Goal: Use online tool/utility: Use online tool/utility

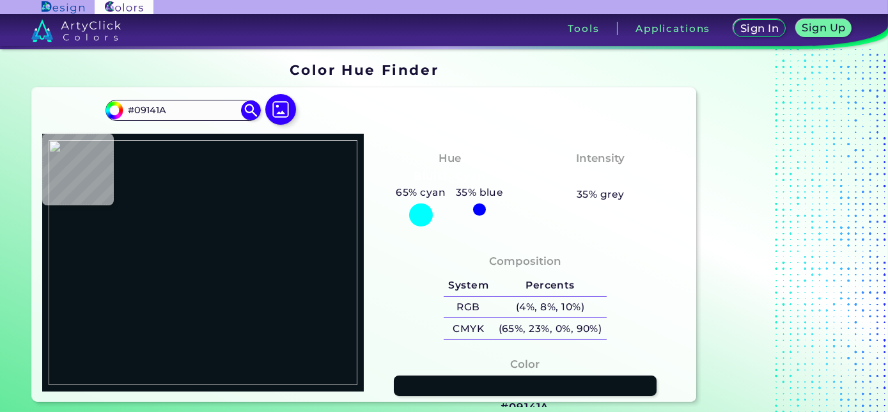
type input "#47366f"
type input "#47366F"
type input "#483a6e"
type input "#483A6E"
type input "#493e6e"
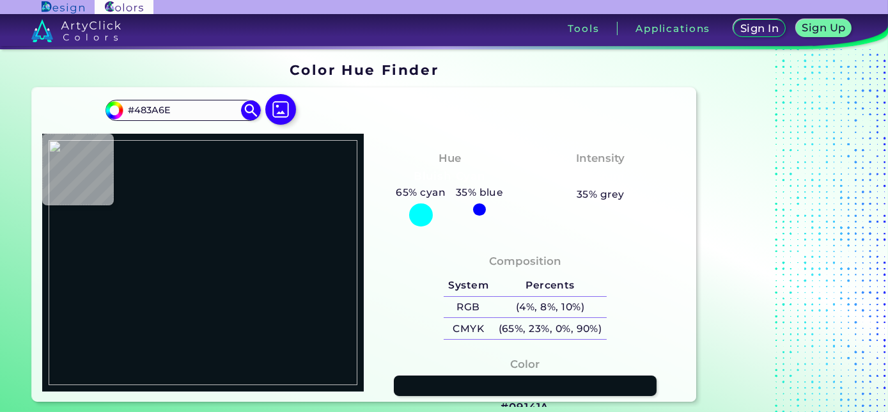
type input "#493E6E"
type input "#48416a"
type input "#48416A"
type input "#473f69"
type input "#473F69"
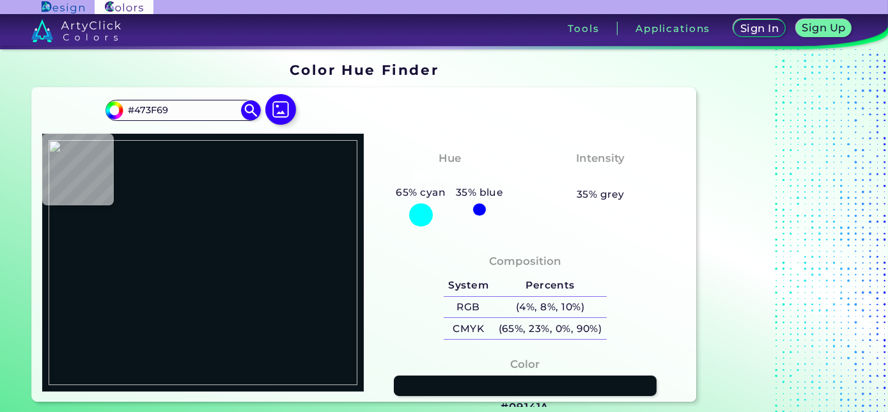
type input "#483f6a"
type input "#483F6A"
type input "#473e69"
type input "#473E69"
type input "#49406c"
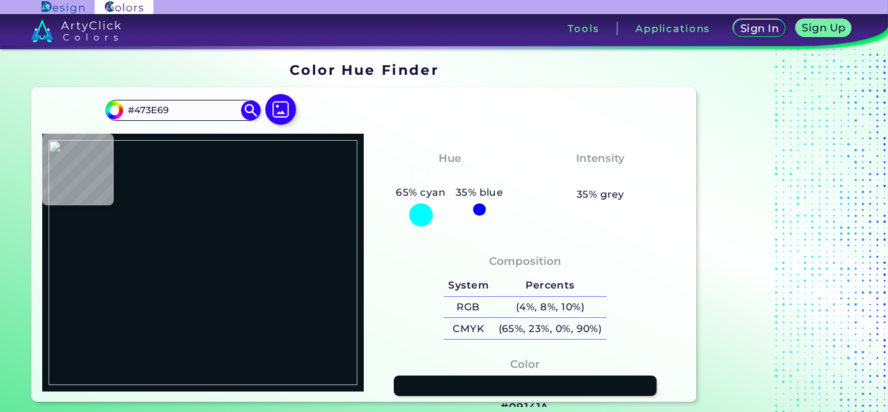
type input "#49406C"
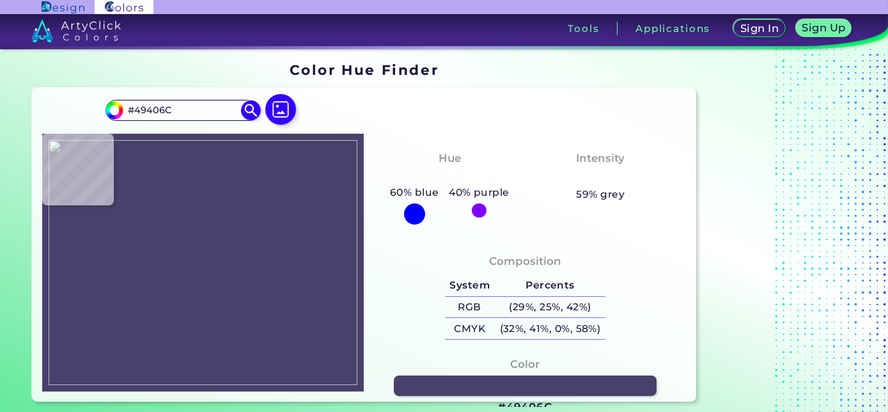
type input "#483f6a"
type input "#483F6A"
type input "#4a416c"
type input "#4A416C"
type input "#473e69"
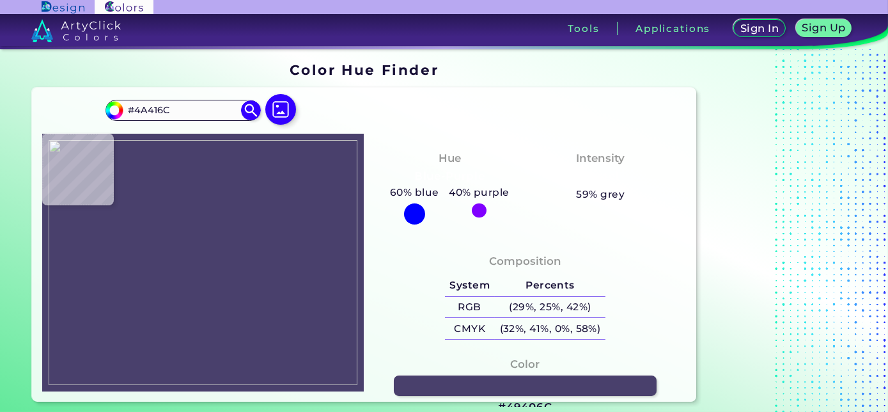
type input "#473E69"
type input "#463d68"
type input "#463D68"
type input "#473e6a"
type input "#473E6A"
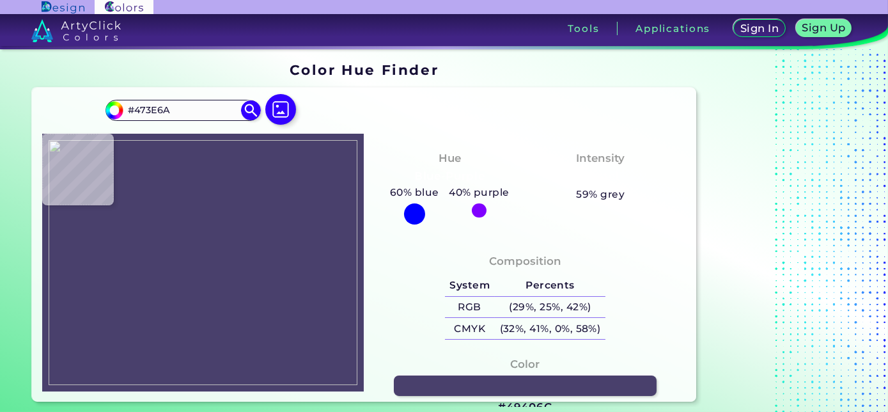
type input "#463e69"
type input "#463E69"
type input "#443b69"
type input "#443B69"
type input "#563483"
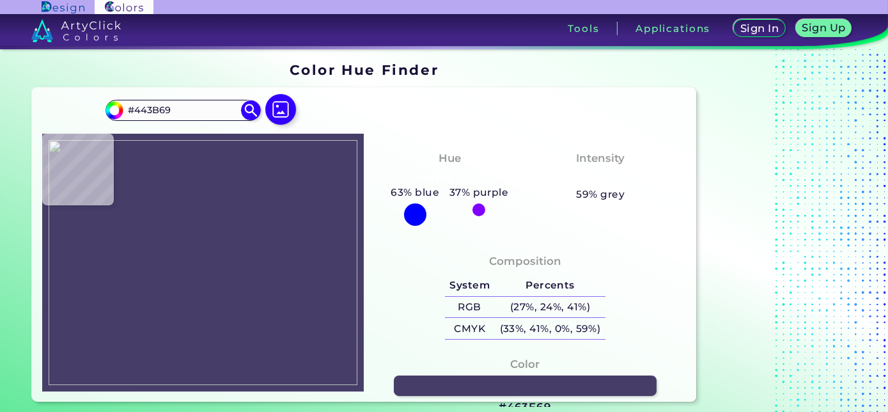
type input "#563483"
type input "#8853b8"
type input "#8853B8"
type input "#bf74f2"
type input "#BF74F2"
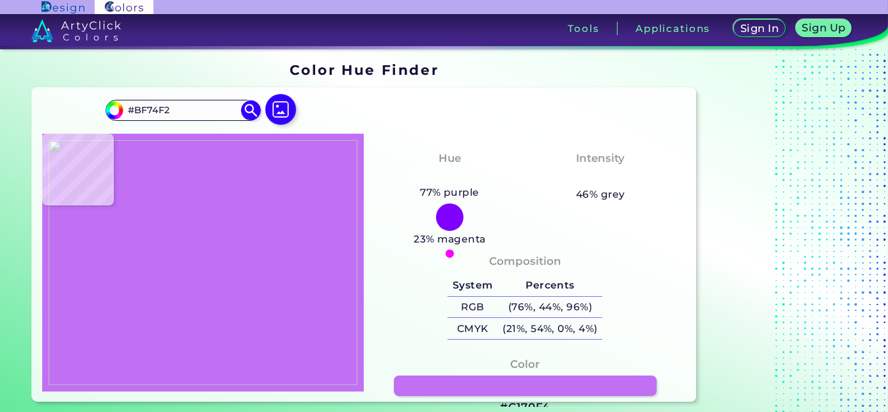
type input "#c170f4"
type input "#C170F4"
click at [198, 173] on img at bounding box center [204, 262] width 310 height 245
click at [442, 370] on div "Color #C170F4" at bounding box center [525, 386] width 302 height 72
click at [444, 377] on link at bounding box center [525, 385] width 265 height 21
